Goal: Obtain resource: Download file/media

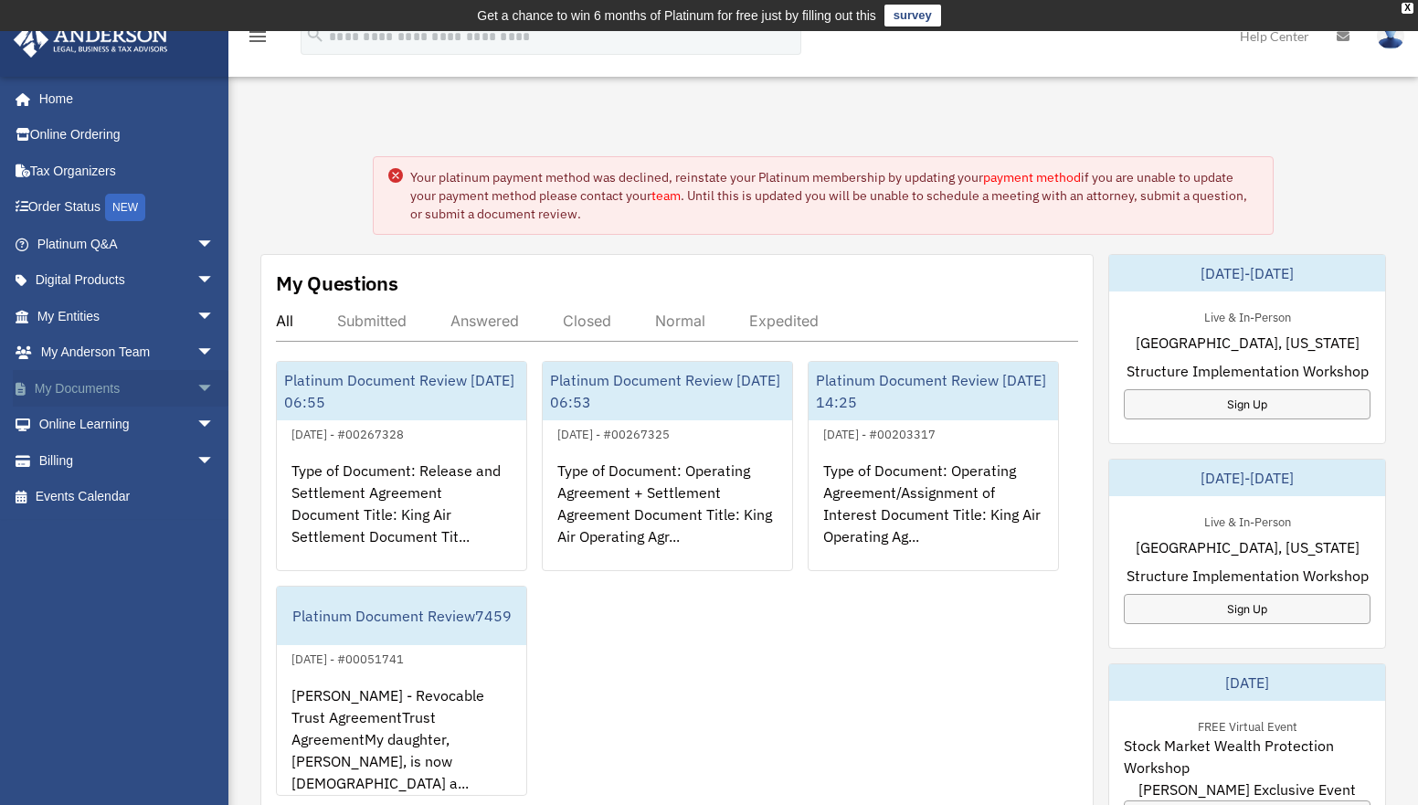
click at [159, 385] on link "My Documents arrow_drop_down" at bounding box center [127, 388] width 229 height 37
click at [68, 383] on link "My Documents arrow_drop_down" at bounding box center [127, 388] width 229 height 37
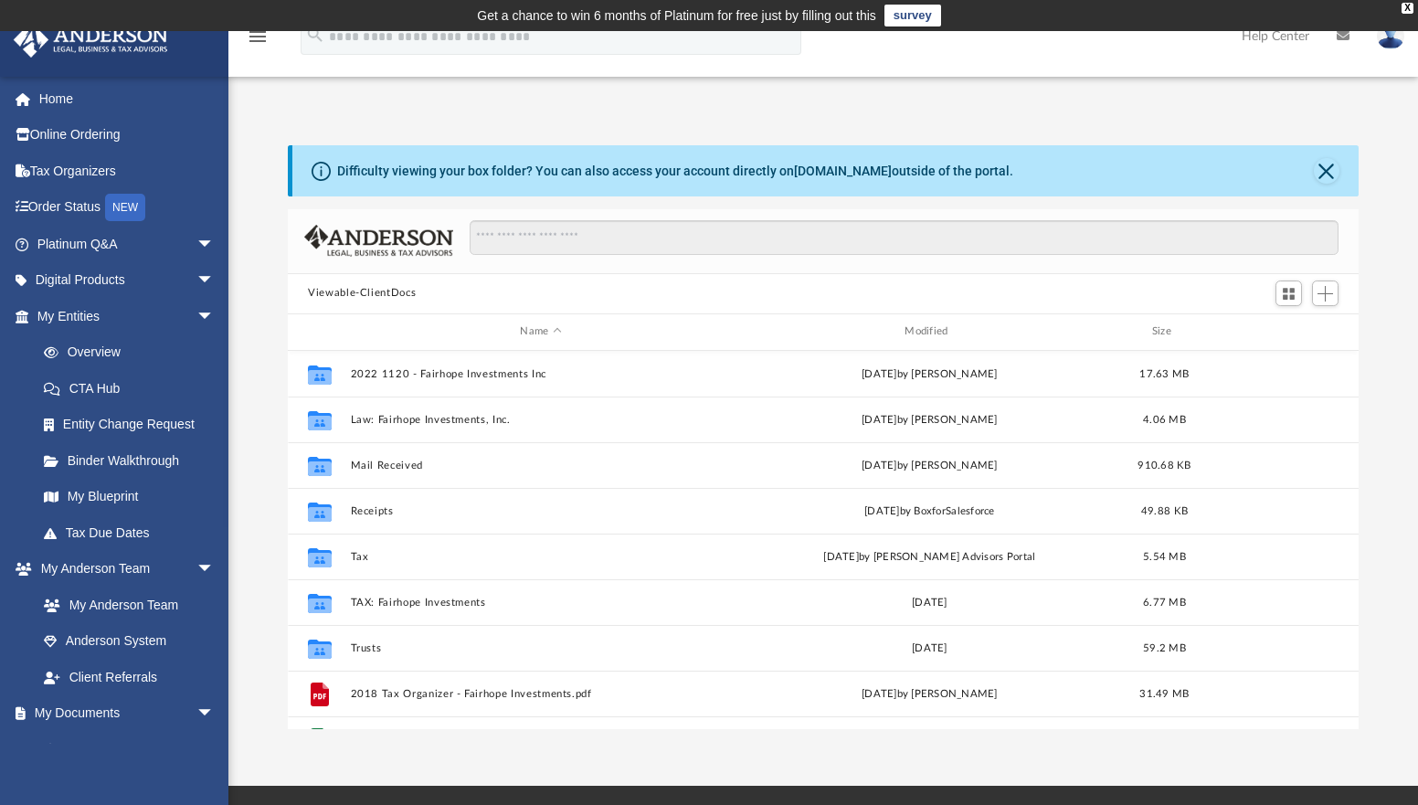
scroll to position [401, 1056]
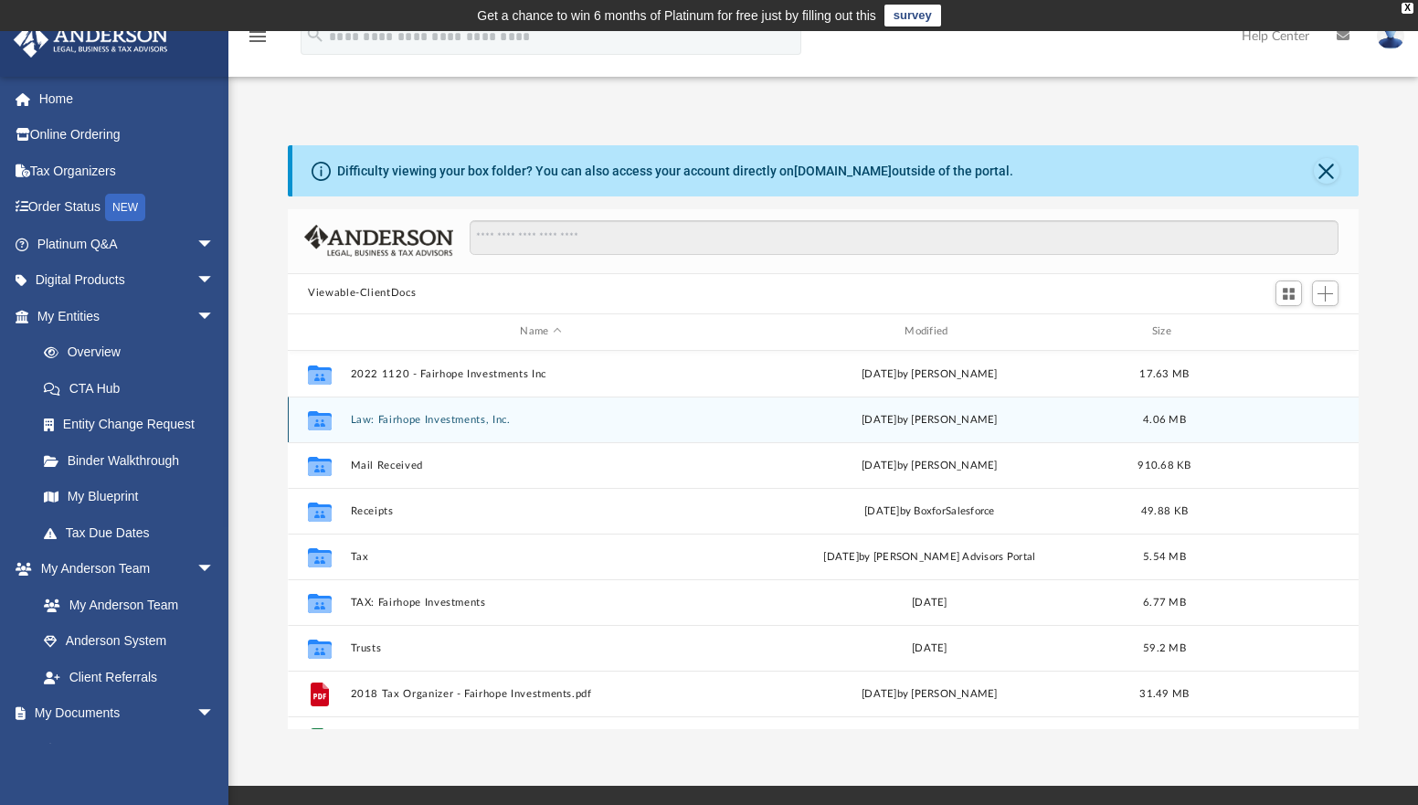
click at [409, 417] on button "Law: Fairhope Investments, Inc." at bounding box center [541, 420] width 381 height 12
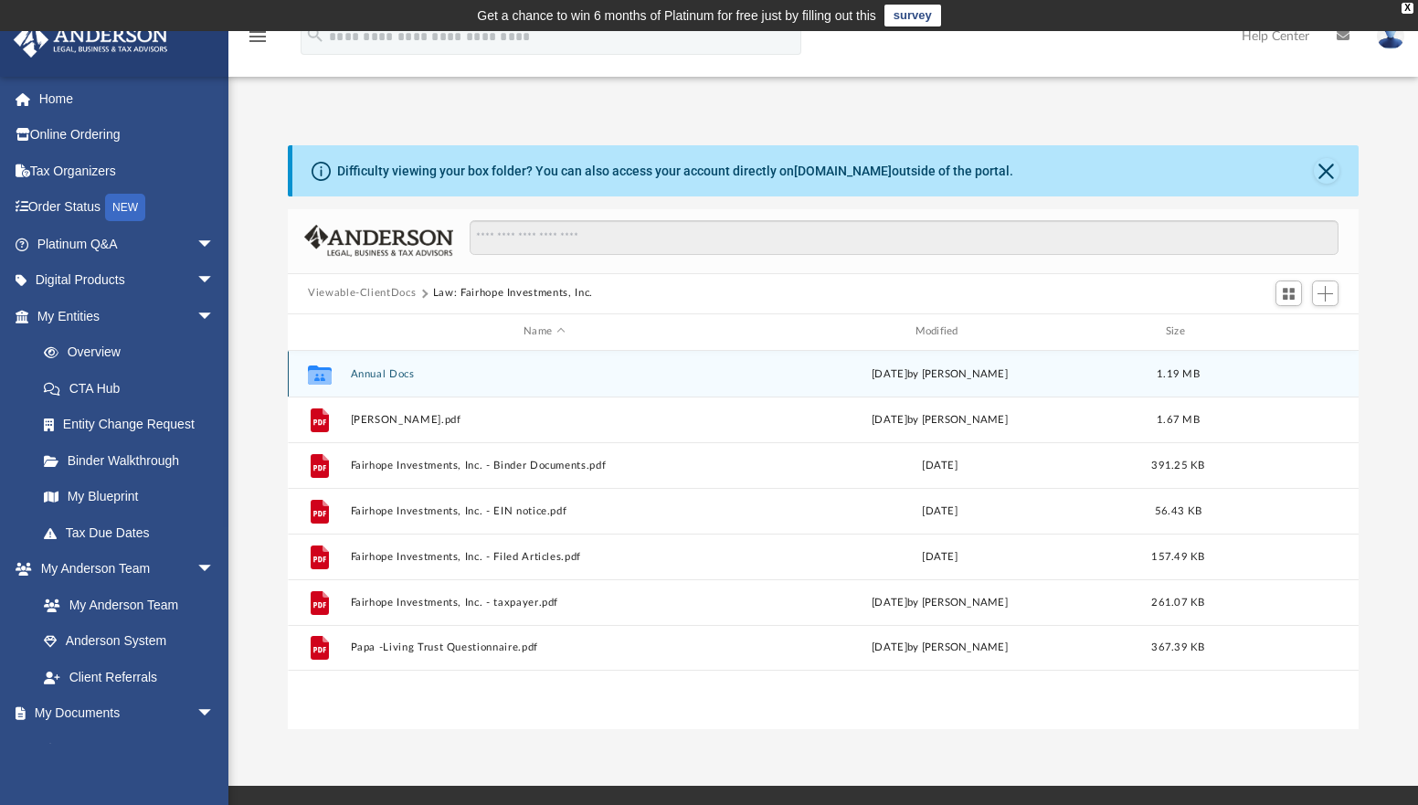
click at [372, 372] on button "Annual Docs" at bounding box center [544, 374] width 387 height 12
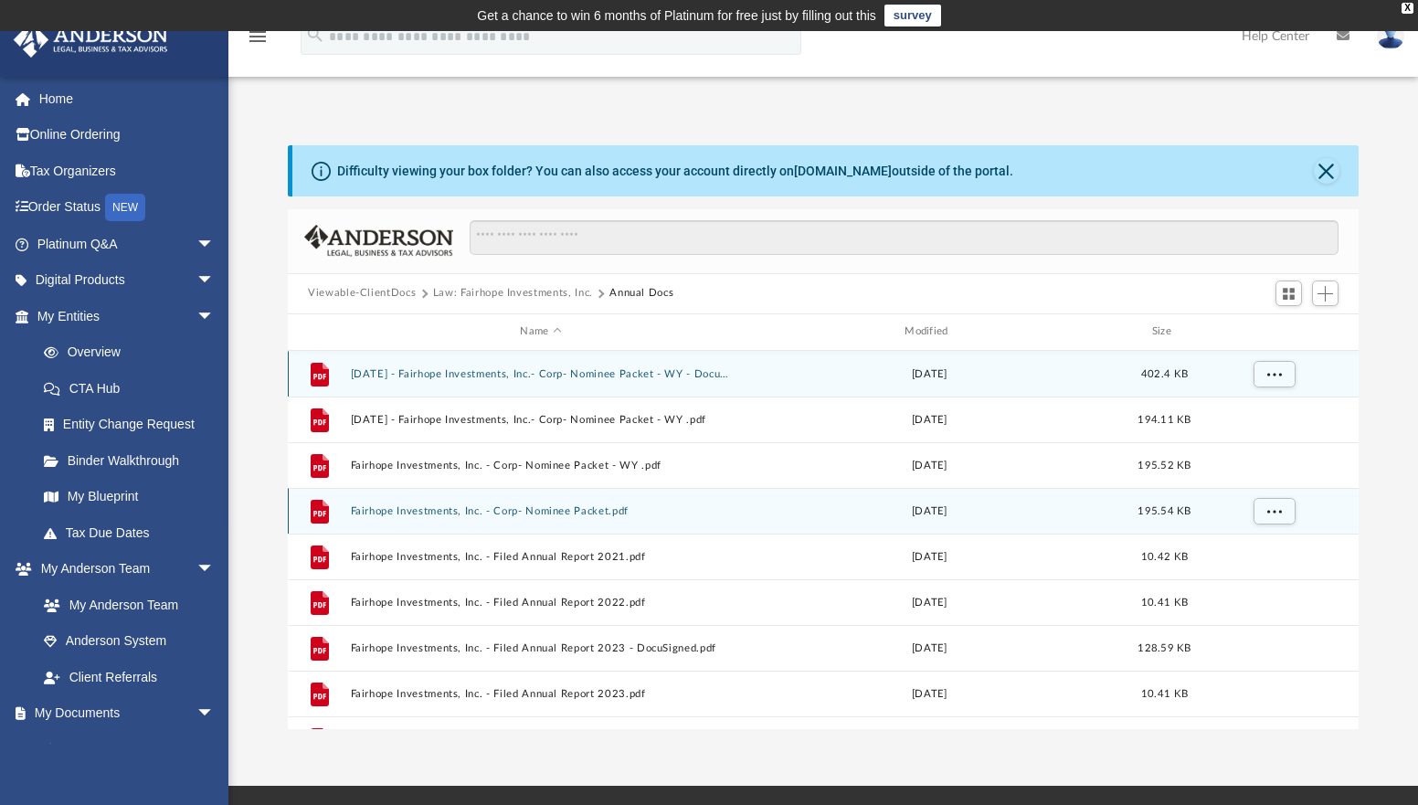
scroll to position [123, 0]
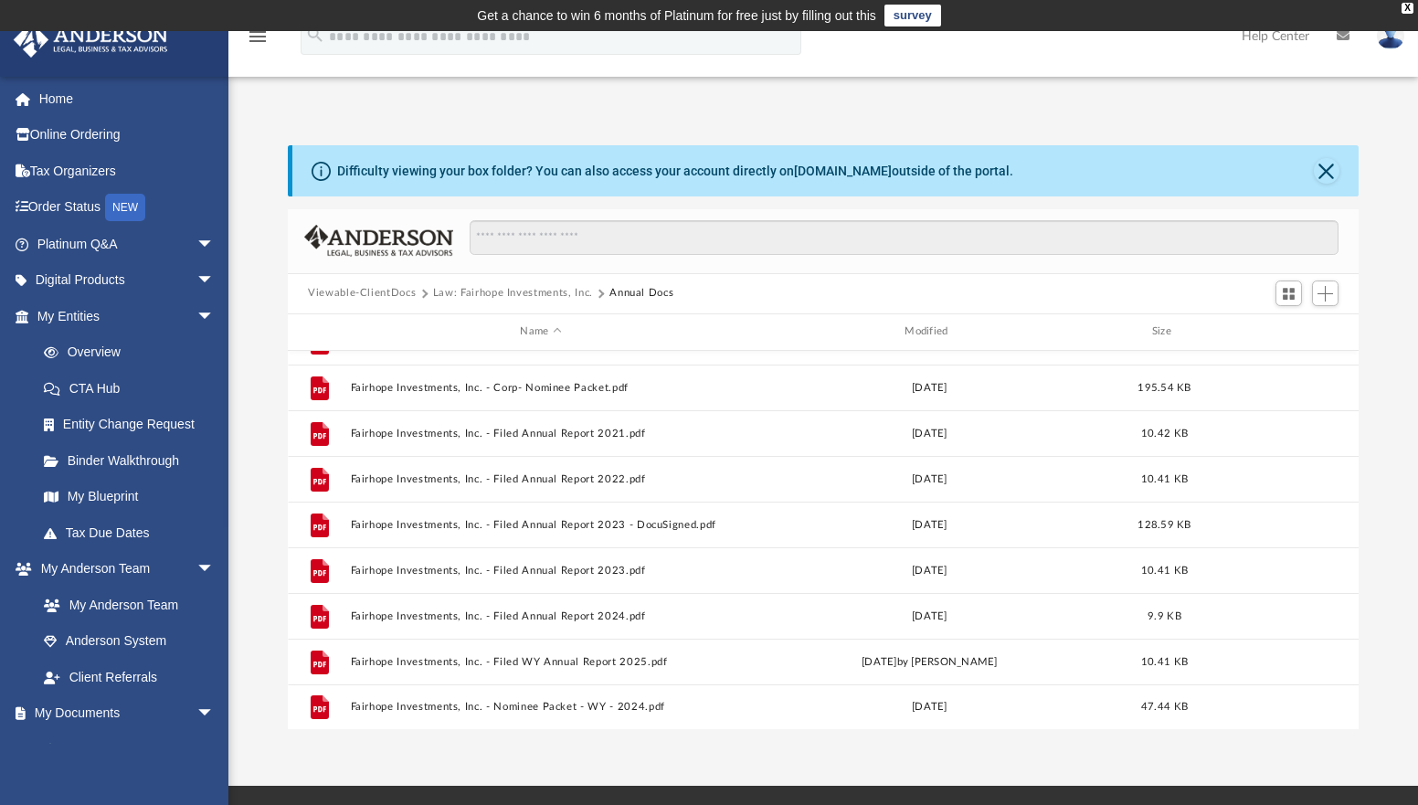
click at [445, 105] on div "App [EMAIL_ADDRESS][DOMAIN_NAME] Sign Out [EMAIL_ADDRESS][DOMAIN_NAME] Home Onl…" at bounding box center [709, 408] width 1418 height 641
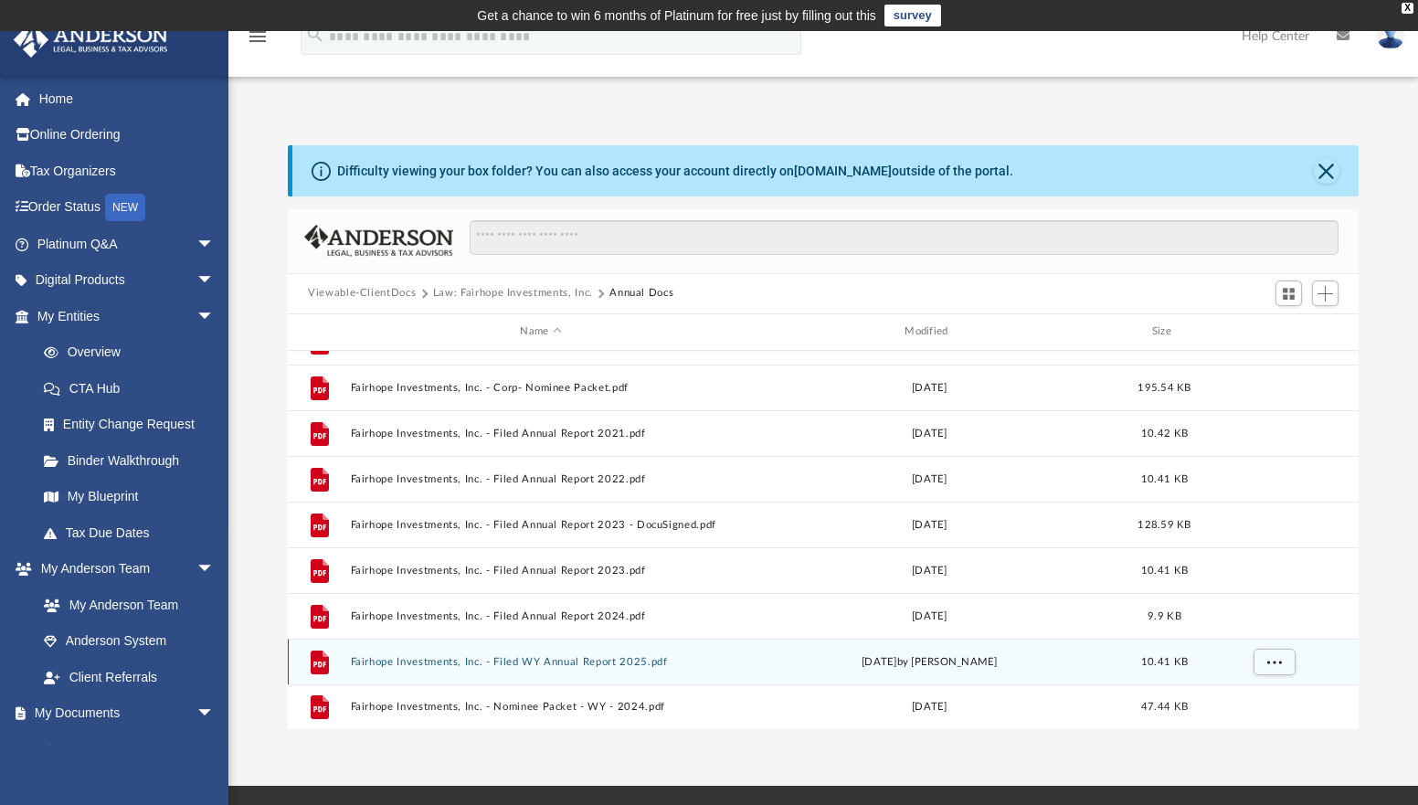
click at [444, 663] on button "Fairhope Investments, Inc. - Filed WY Annual Report 2025.pdf" at bounding box center [541, 662] width 381 height 12
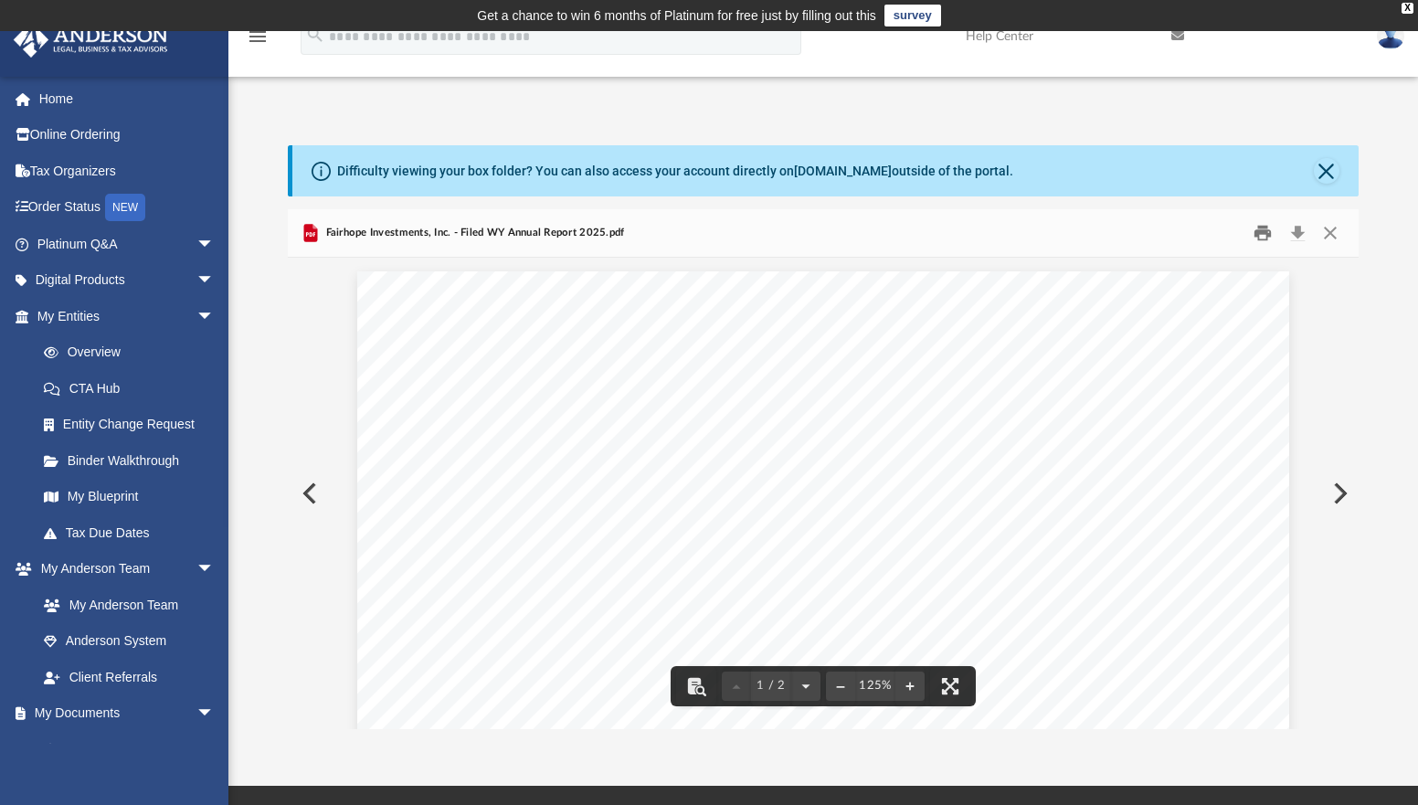
click at [1262, 230] on button "Print" at bounding box center [1263, 232] width 37 height 28
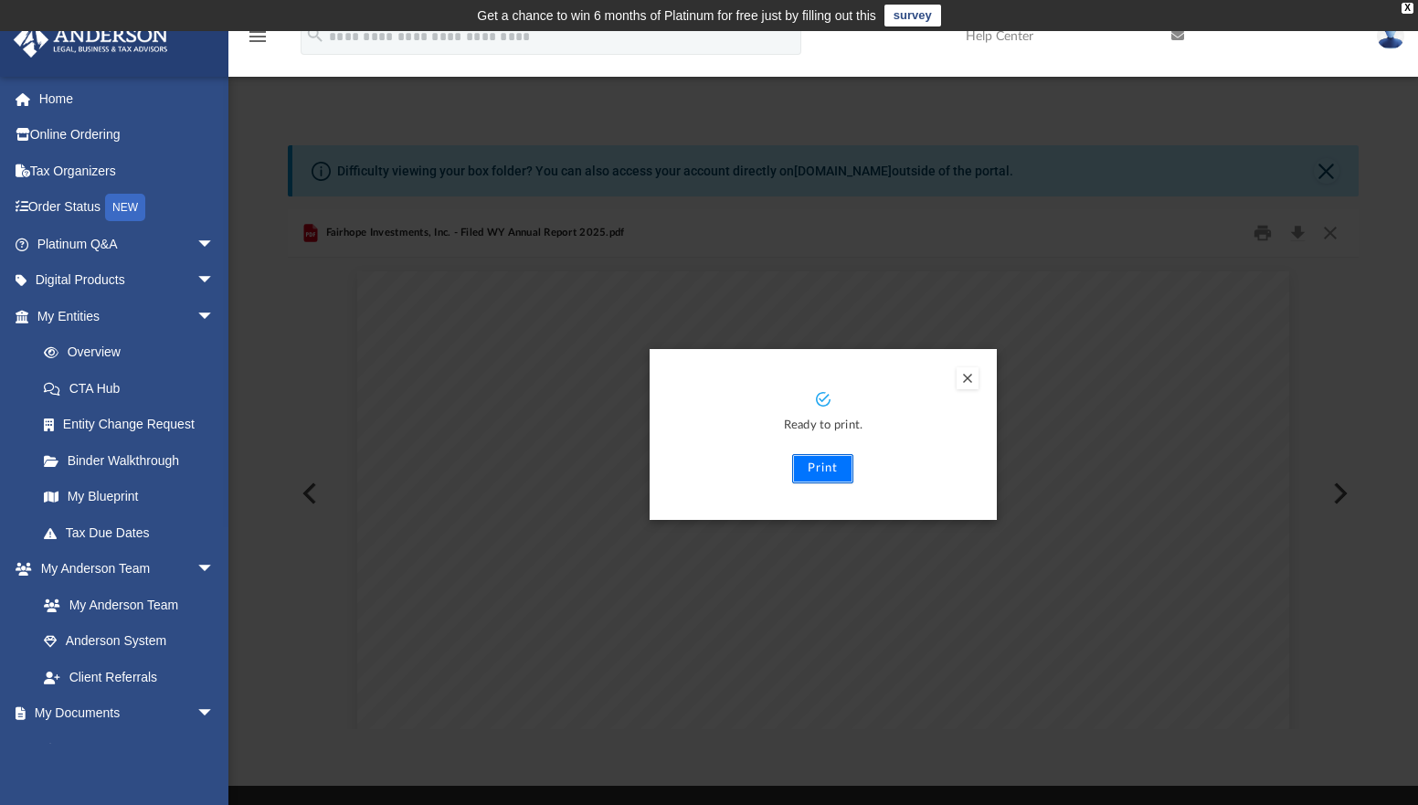
click at [826, 468] on button "Print" at bounding box center [822, 468] width 61 height 29
